Goal: Task Accomplishment & Management: Manage account settings

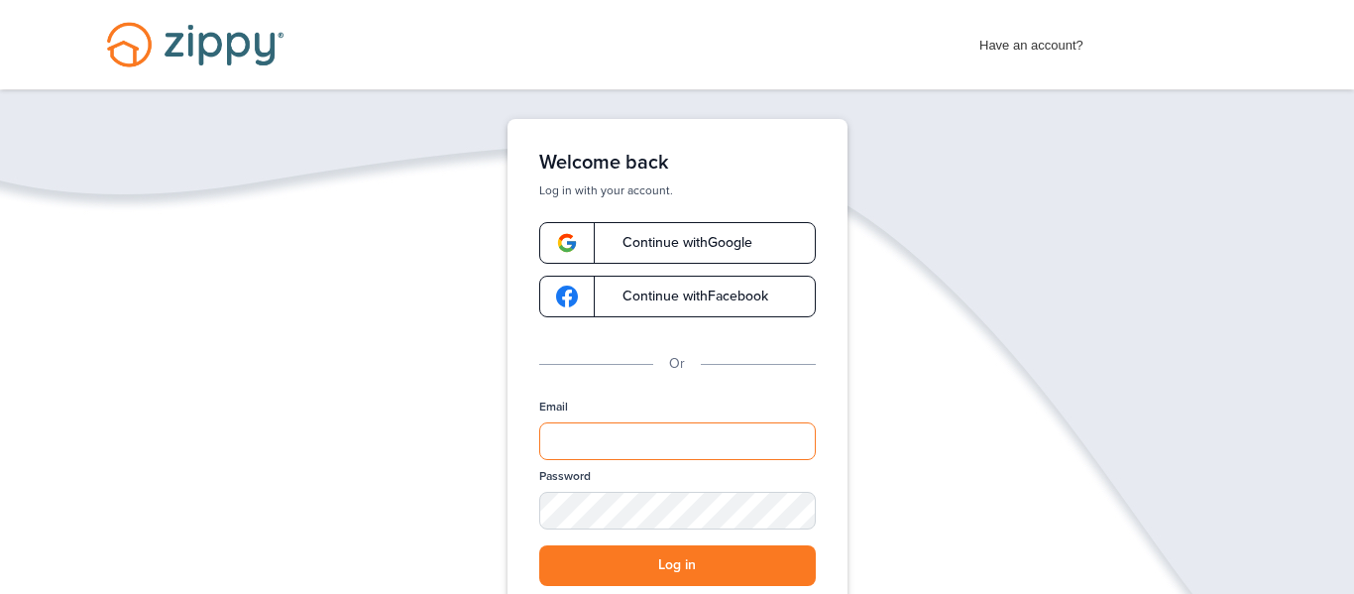
click at [557, 433] on input "Email" at bounding box center [677, 441] width 276 height 38
type input "**********"
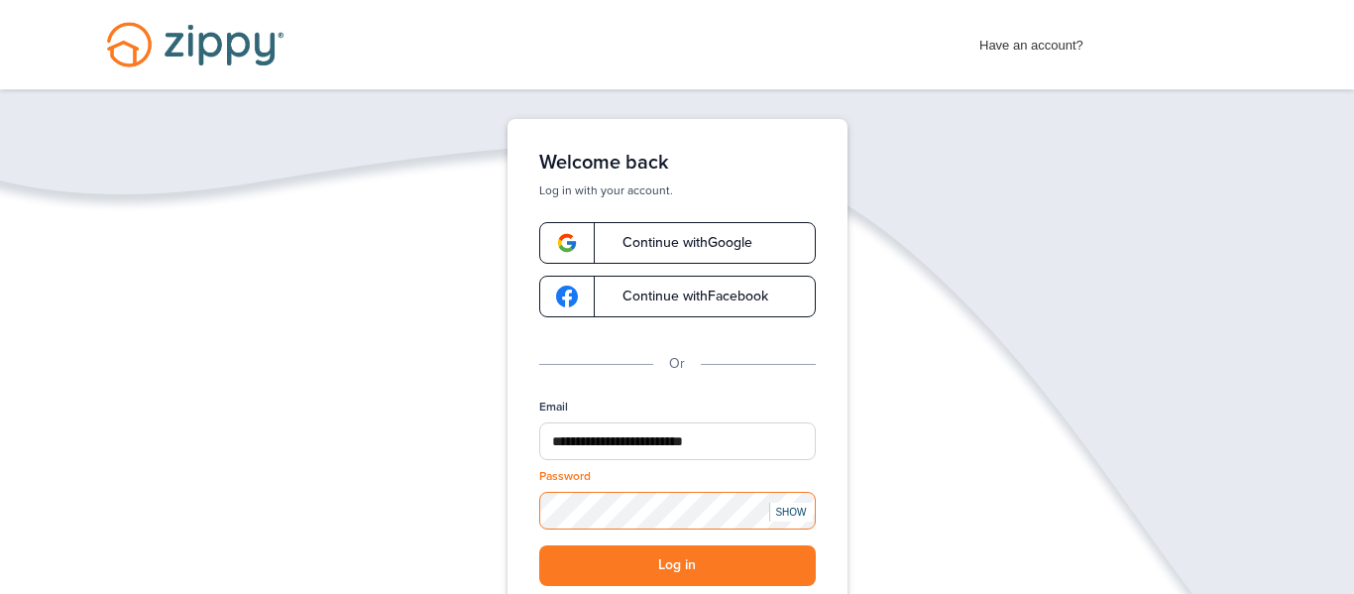
click at [539, 545] on button "Log in" at bounding box center [677, 565] width 276 height 41
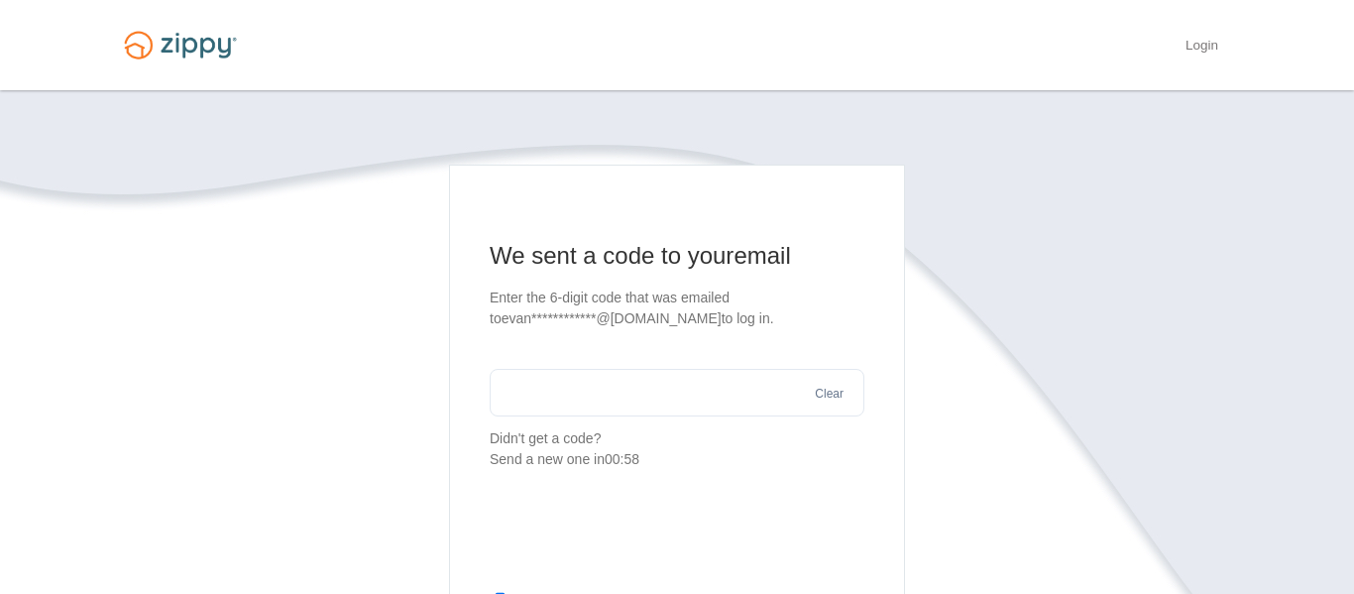
click at [626, 403] on input "text" at bounding box center [677, 393] width 375 height 48
type input "******"
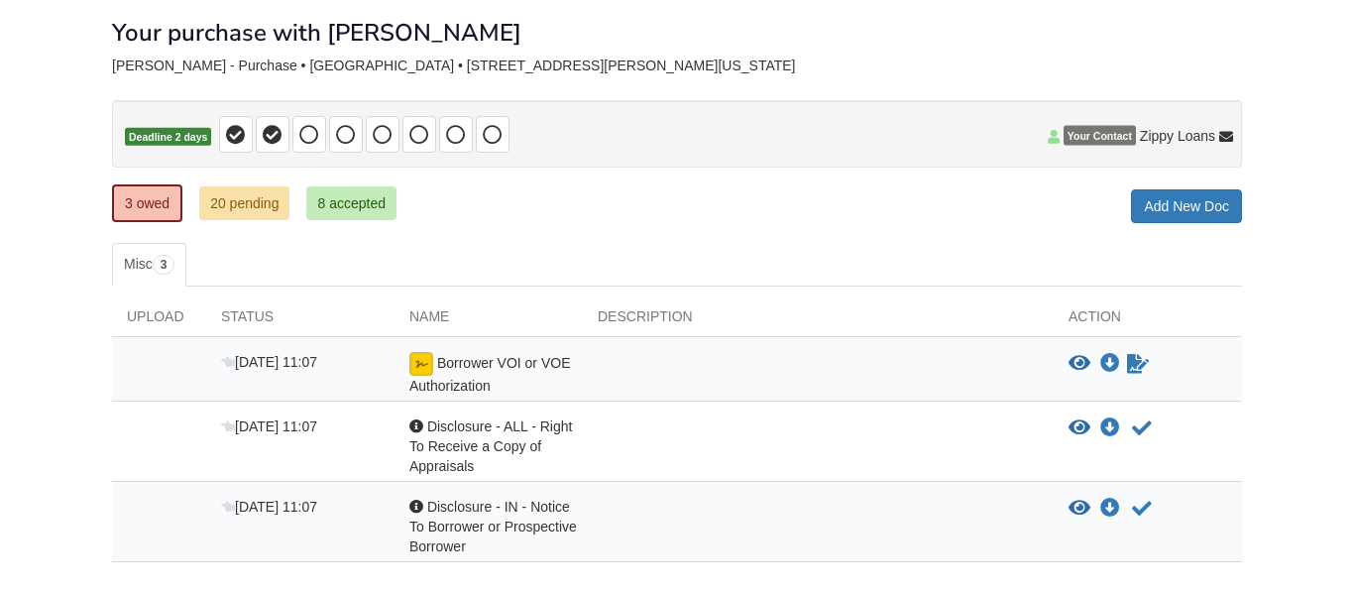
scroll to position [228, 0]
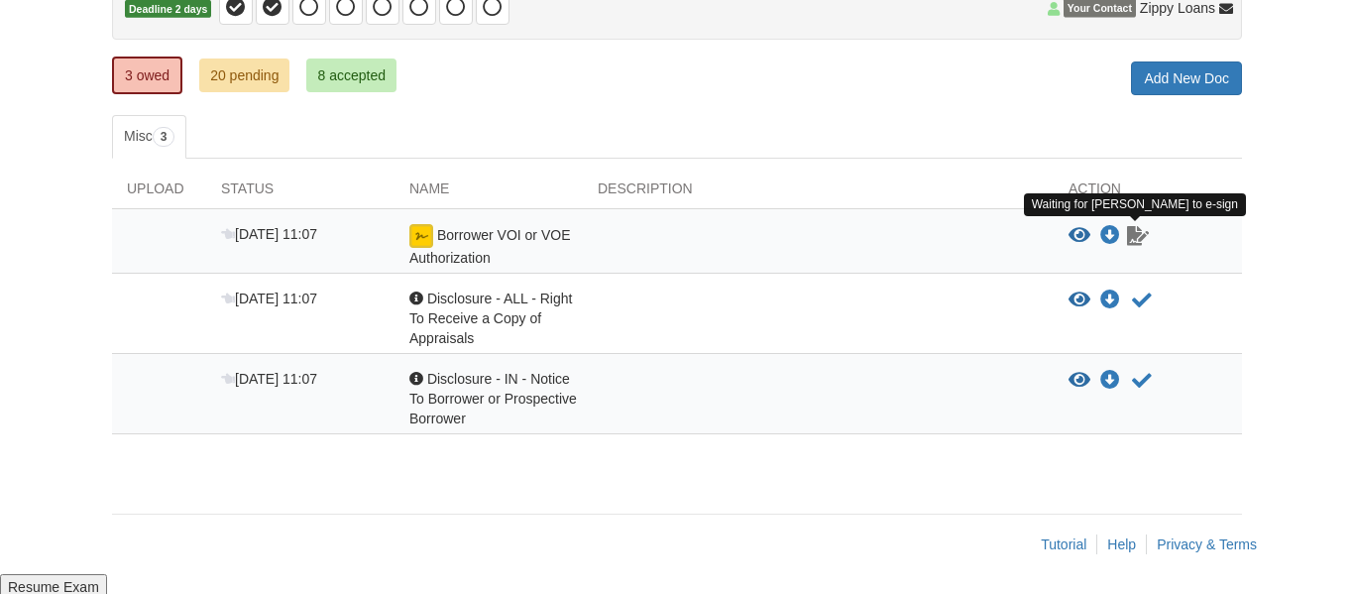
click at [1132, 240] on icon "Waiting for your co-borrower to e-sign" at bounding box center [1138, 236] width 22 height 20
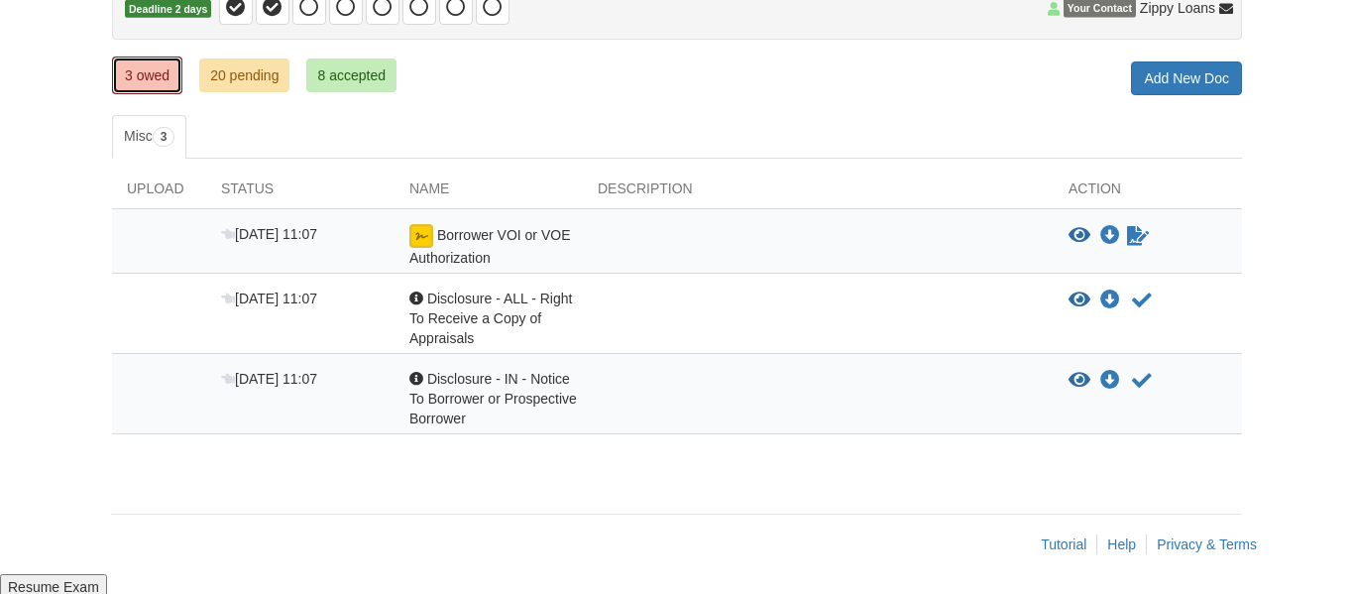
click at [149, 77] on link "3 owed" at bounding box center [147, 75] width 70 height 38
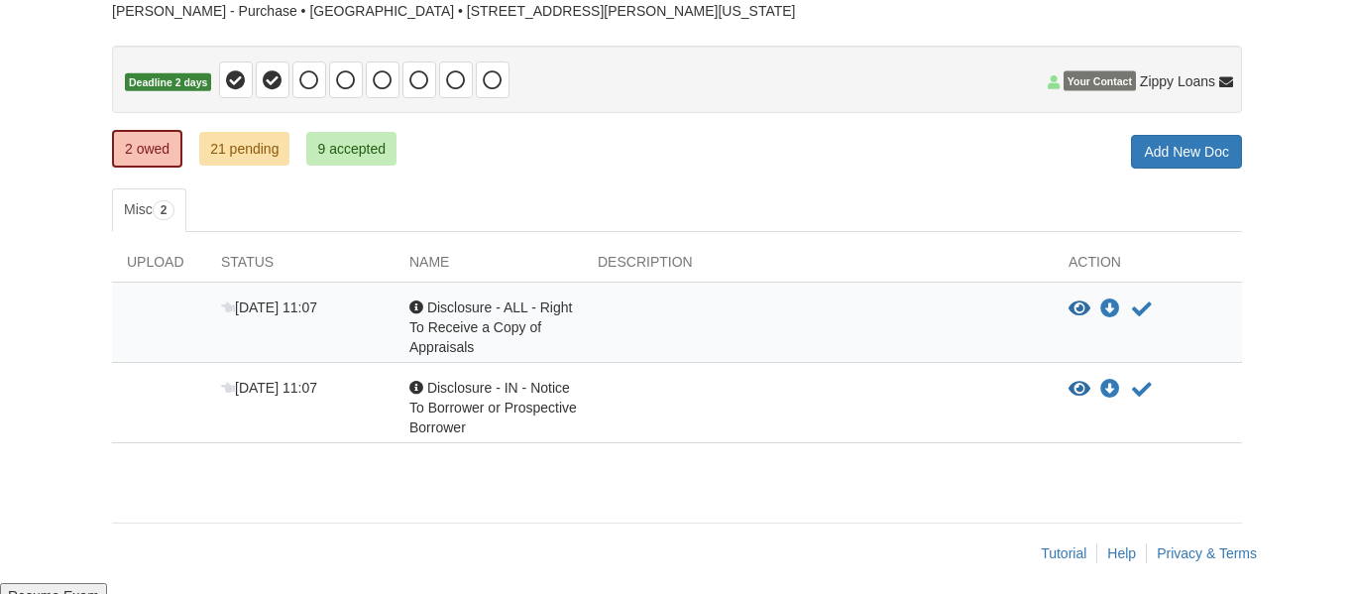
scroll to position [164, 0]
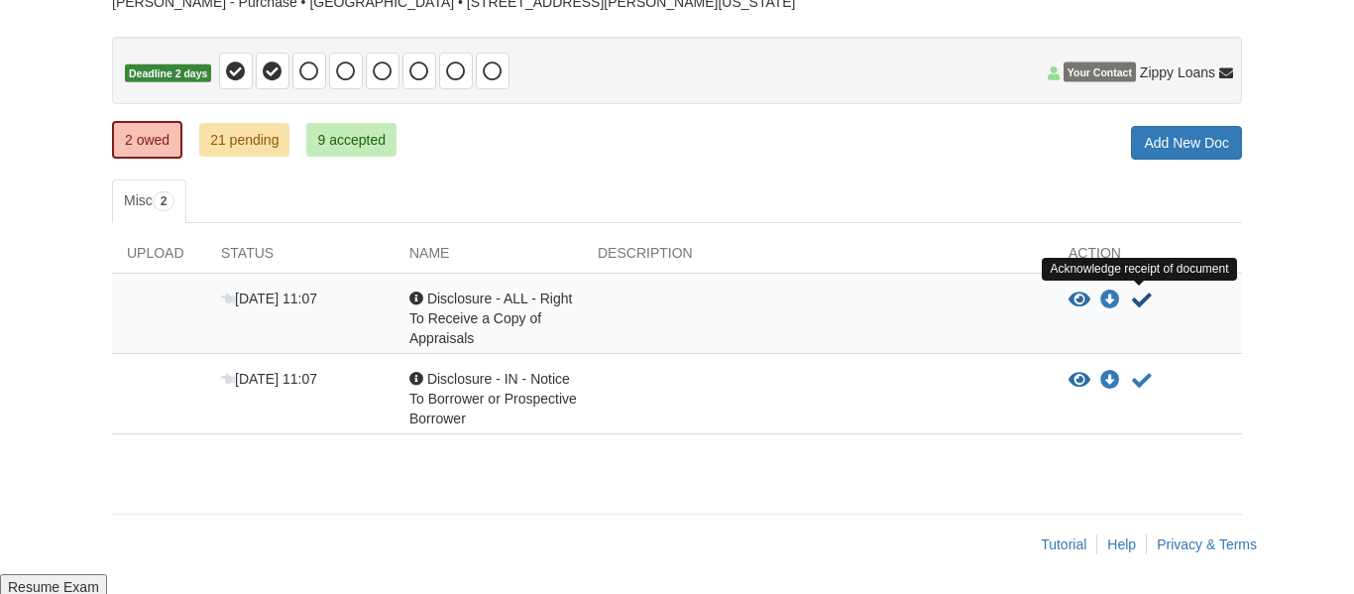
click at [1139, 303] on icon "Acknowledge receipt of document" at bounding box center [1142, 300] width 20 height 20
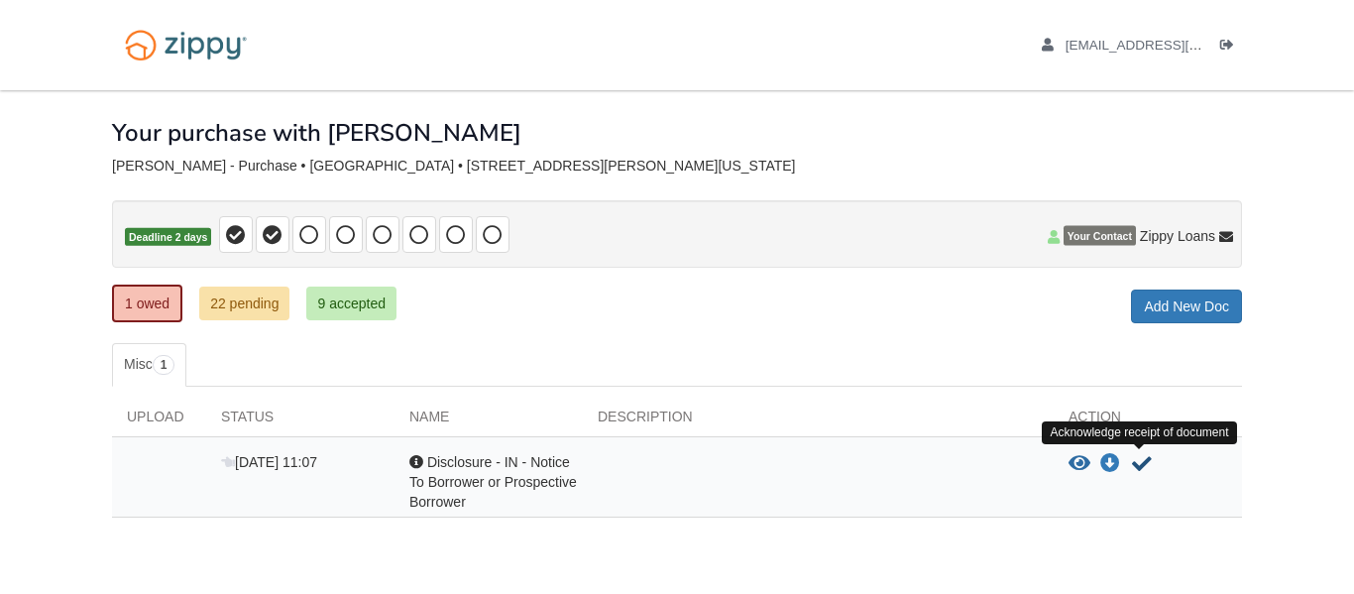
click at [1142, 469] on icon "Acknowledge receipt of document" at bounding box center [1142, 464] width 20 height 20
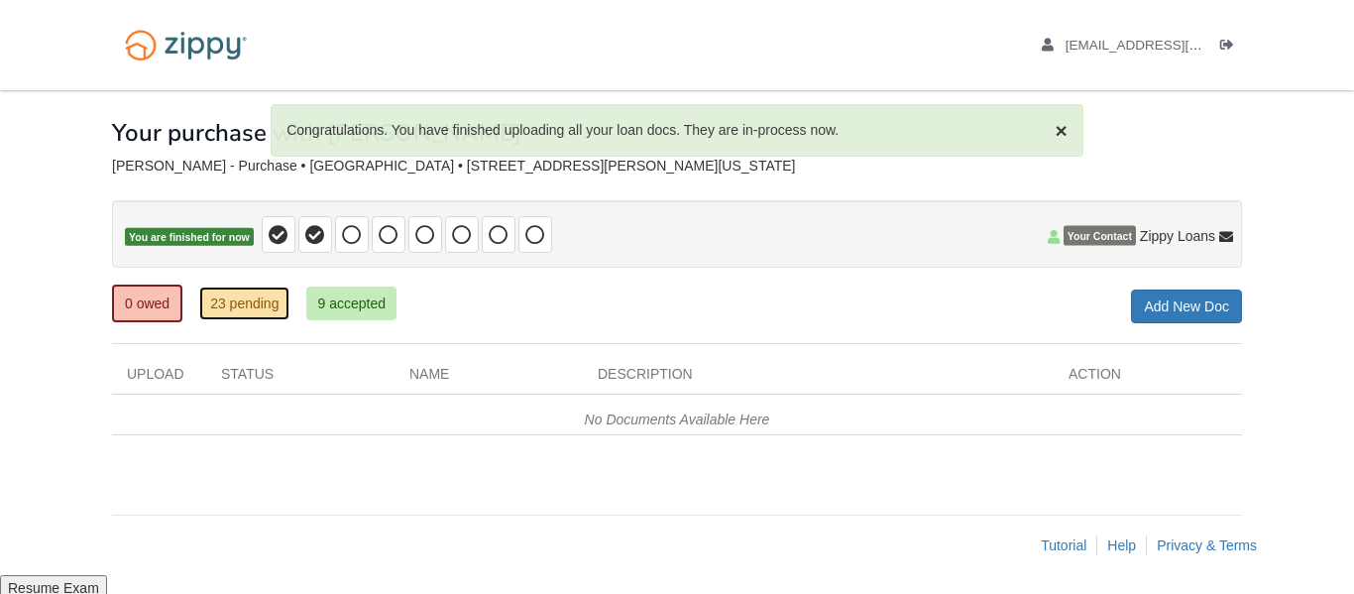
click at [269, 304] on link "23 pending" at bounding box center [244, 303] width 90 height 34
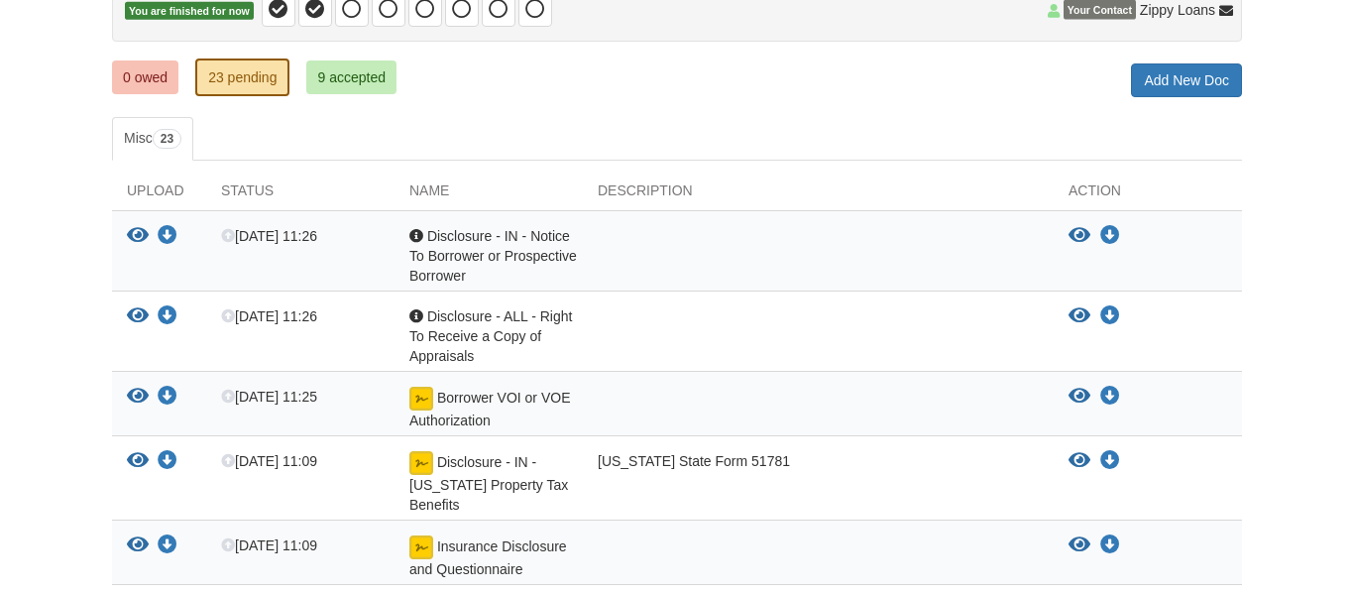
scroll to position [227, 0]
click at [1112, 239] on icon "Download Disclosure - IN - Notice To Borrower or Prospective Borrower" at bounding box center [1110, 235] width 20 height 20
click at [1105, 312] on icon "Download Disclosure - ALL - Right To Receive a Copy of Appraisals" at bounding box center [1110, 315] width 20 height 20
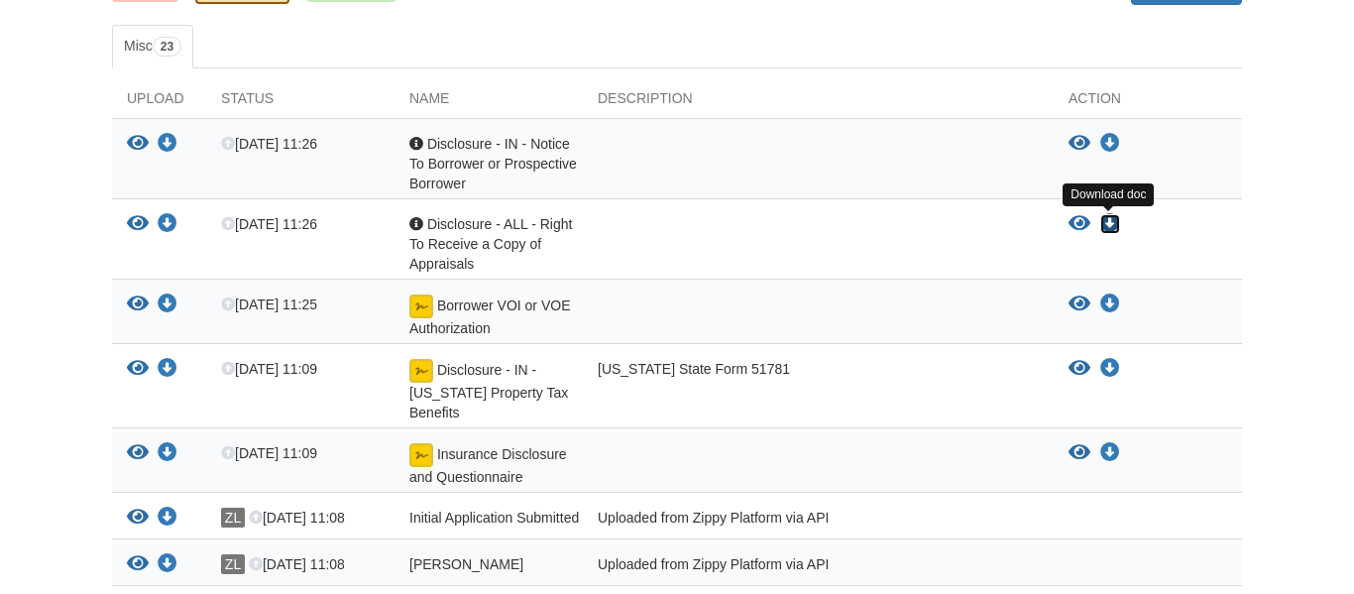
scroll to position [322, 0]
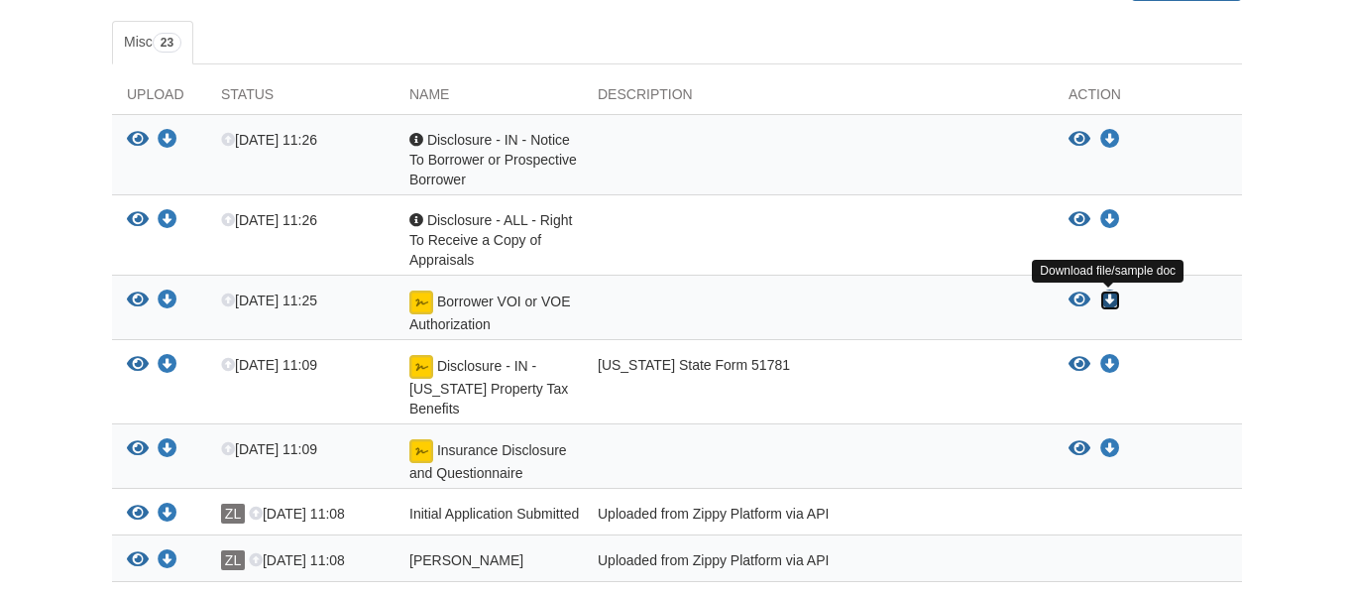
click at [1109, 307] on icon "Download Borrower VOI or VOE Authorization" at bounding box center [1110, 300] width 20 height 20
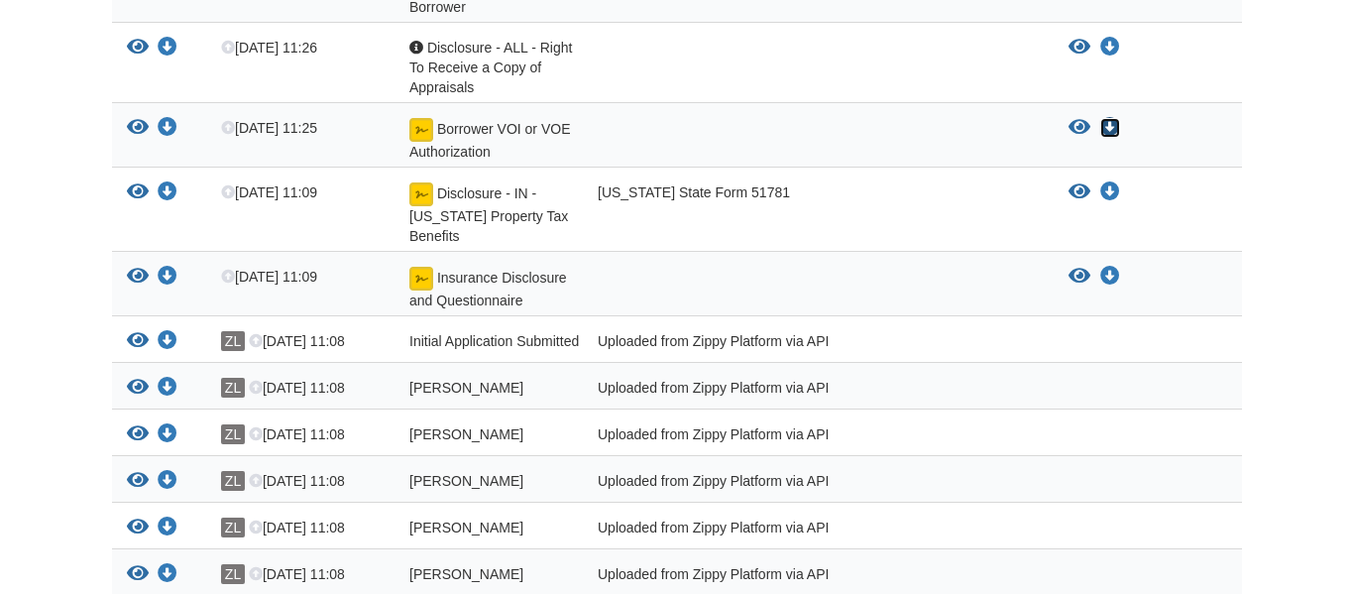
scroll to position [496, 0]
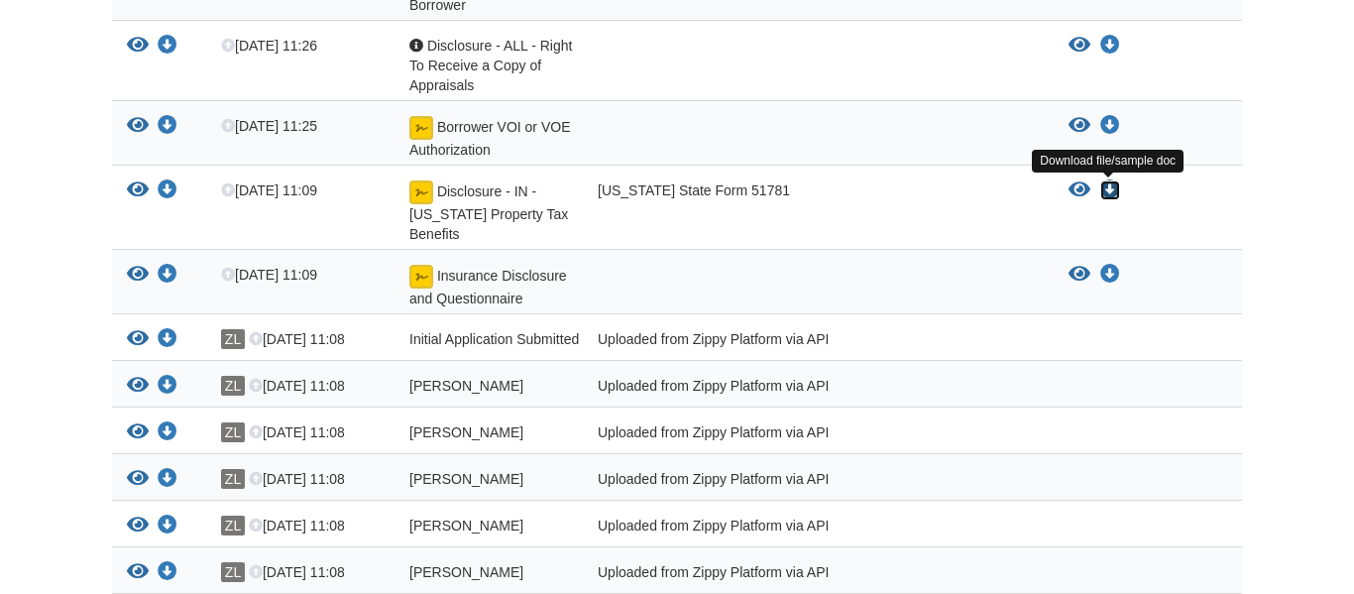
click at [1111, 187] on icon "Download Disclosure - IN - Indiana Property Tax Benefits" at bounding box center [1110, 190] width 20 height 20
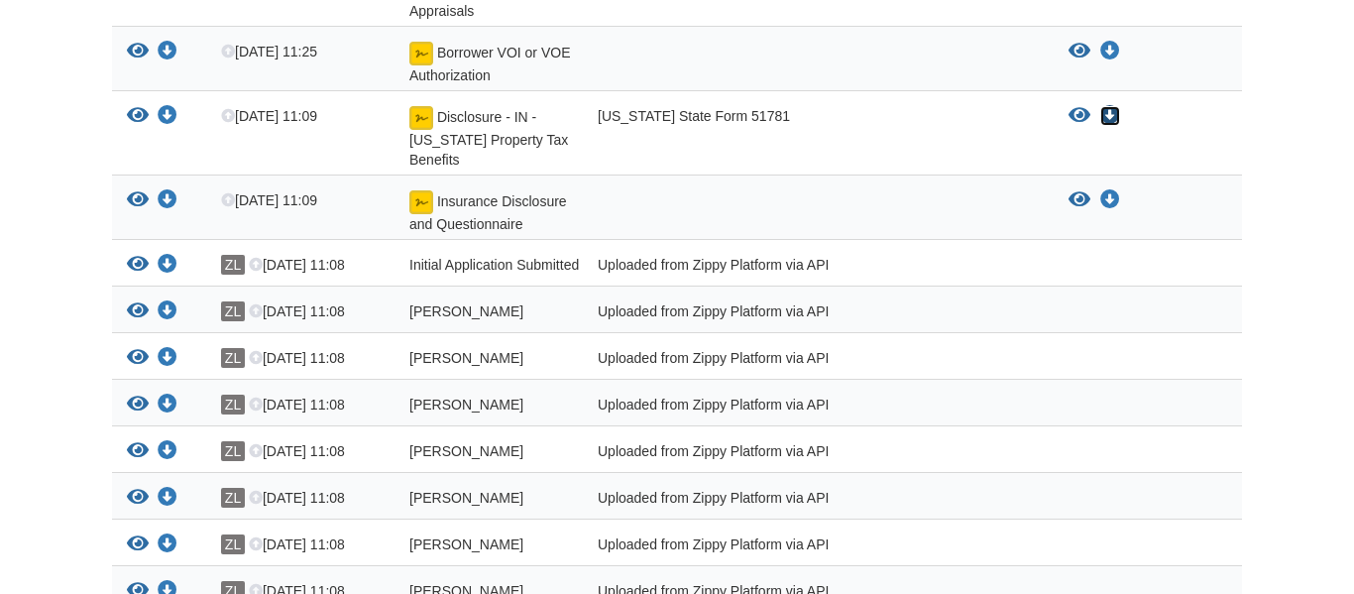
scroll to position [587, 0]
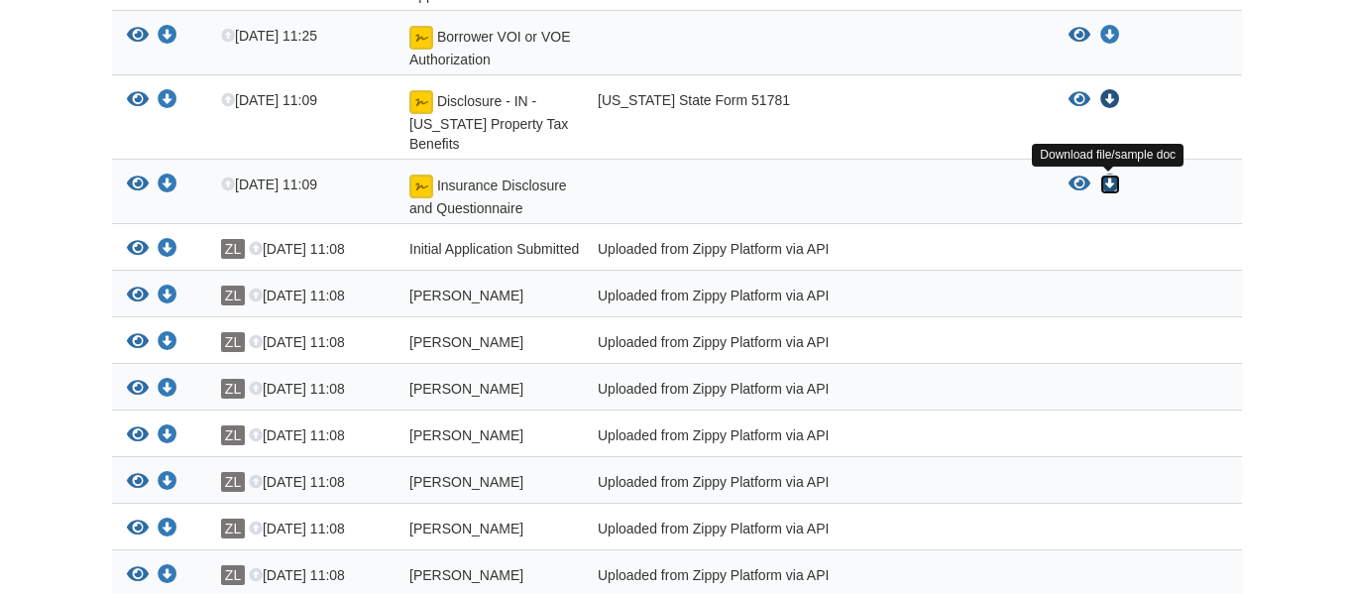
click at [1111, 187] on icon "Download Insurance Disclosure and Questionnaire" at bounding box center [1110, 184] width 20 height 20
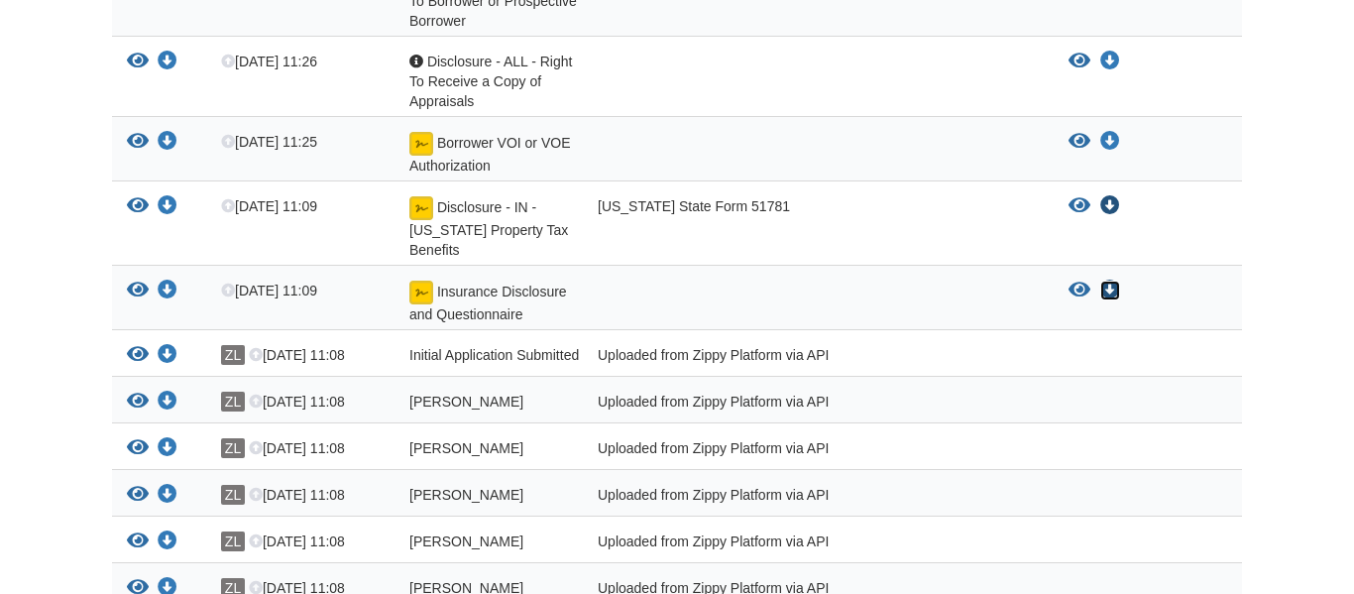
scroll to position [0, 0]
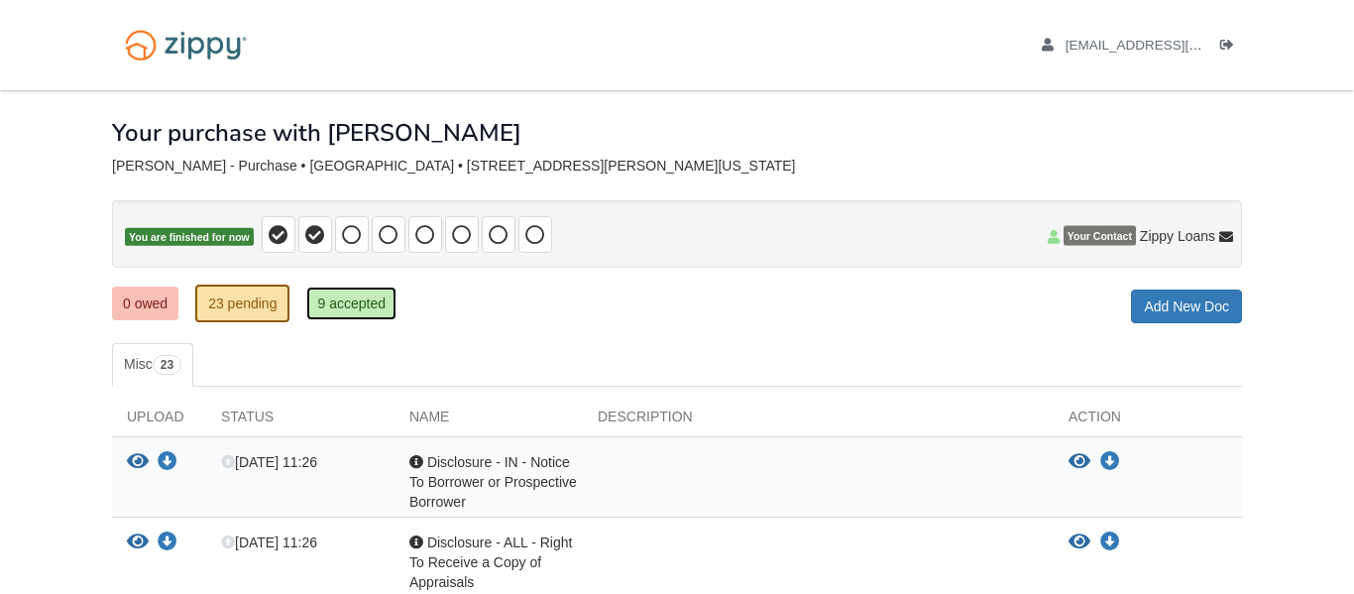
click at [334, 315] on link "9 accepted" at bounding box center [351, 303] width 90 height 34
